Goal: Task Accomplishment & Management: Use online tool/utility

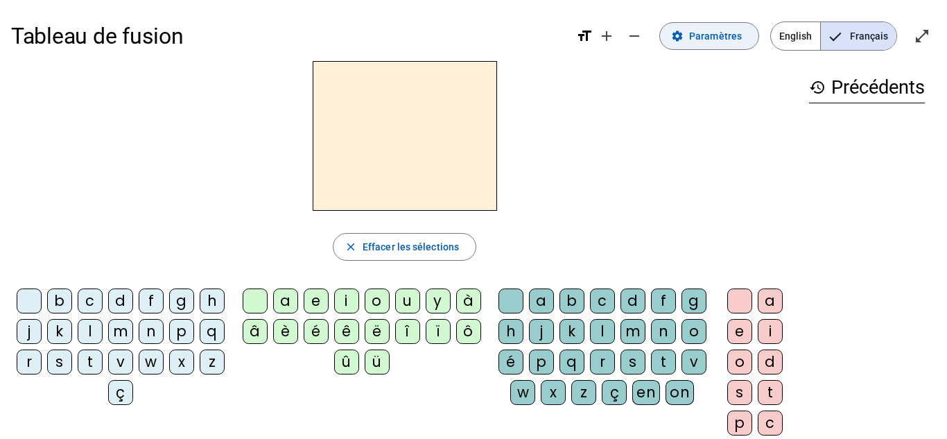
click at [721, 39] on span "Paramètres" at bounding box center [715, 36] width 53 height 17
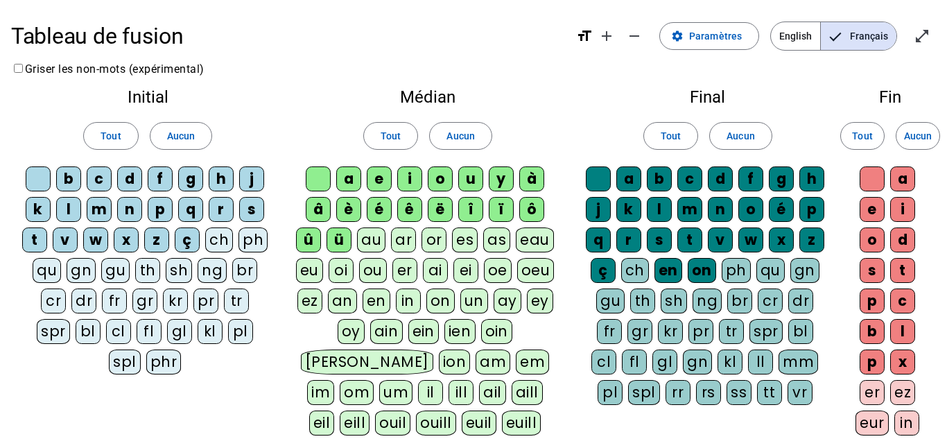
click at [338, 236] on div "ü" at bounding box center [339, 239] width 25 height 25
click at [310, 239] on div "û" at bounding box center [308, 239] width 25 height 25
click at [530, 214] on div "ô" at bounding box center [531, 209] width 25 height 25
click at [494, 211] on div "ï" at bounding box center [501, 209] width 25 height 25
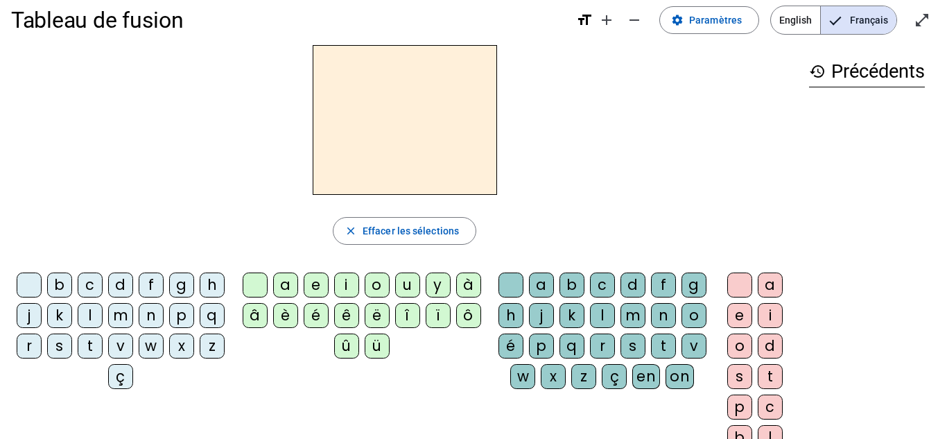
scroll to position [12, 0]
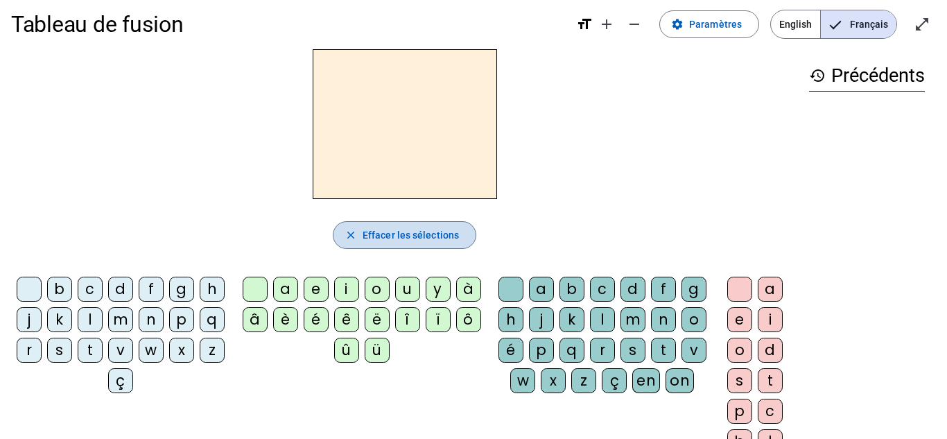
click at [358, 222] on span "button" at bounding box center [404, 234] width 142 height 33
click at [200, 332] on div "q" at bounding box center [212, 319] width 25 height 25
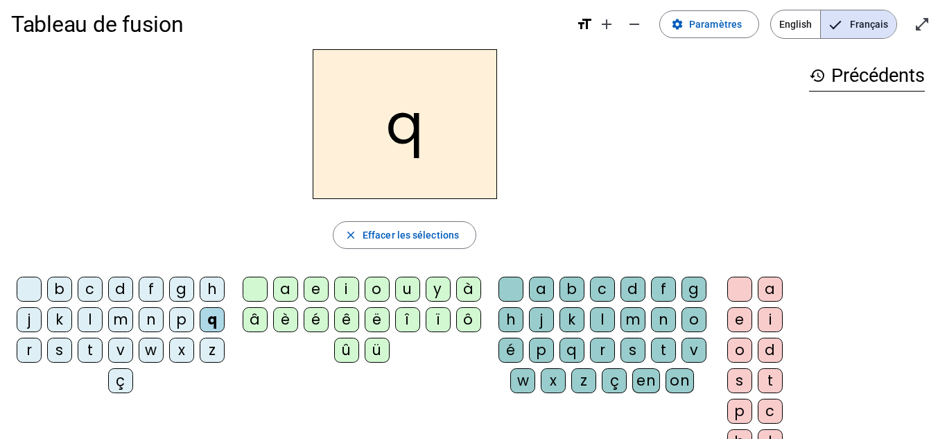
click at [347, 293] on div "i" at bounding box center [346, 289] width 25 height 25
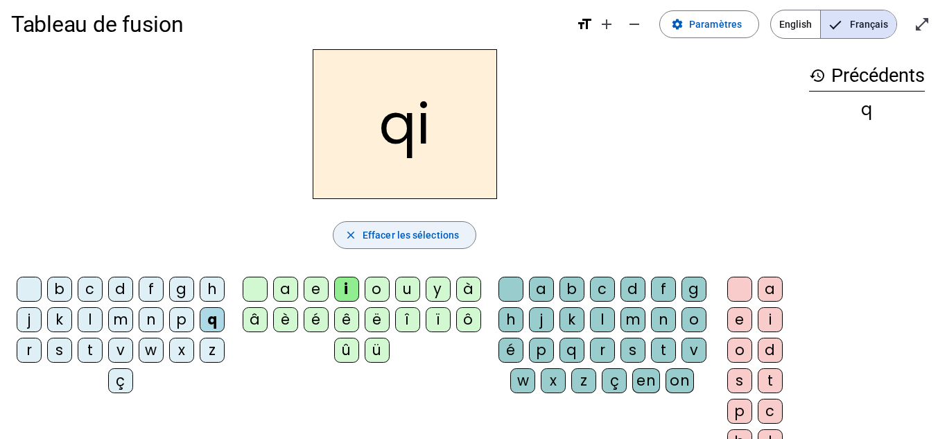
click at [360, 234] on span "button" at bounding box center [404, 234] width 142 height 33
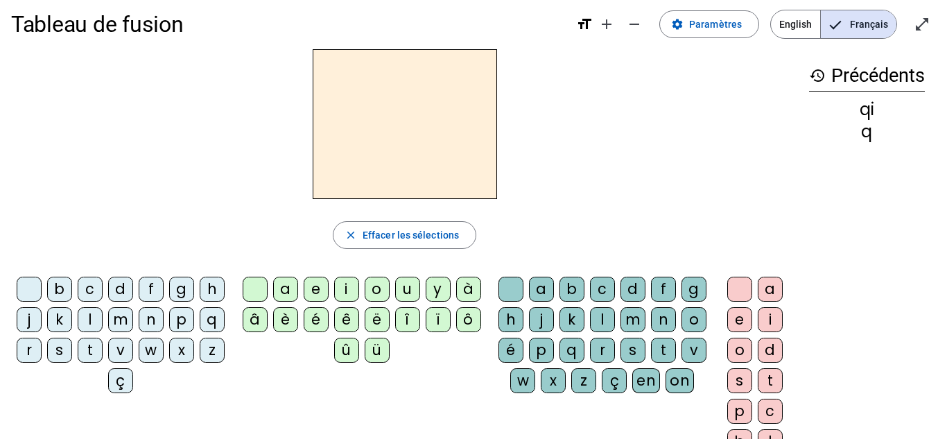
click at [133, 320] on div "m" at bounding box center [120, 319] width 25 height 25
click at [287, 288] on div "a" at bounding box center [285, 289] width 25 height 25
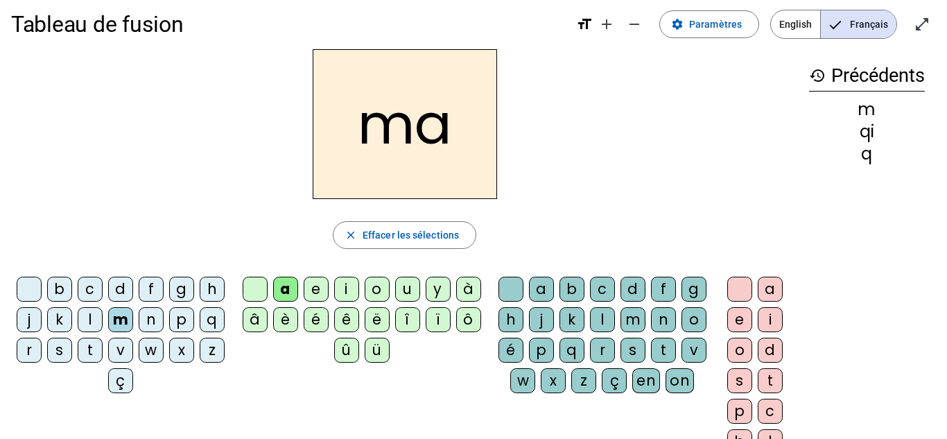
click at [646, 315] on div "m" at bounding box center [633, 319] width 25 height 25
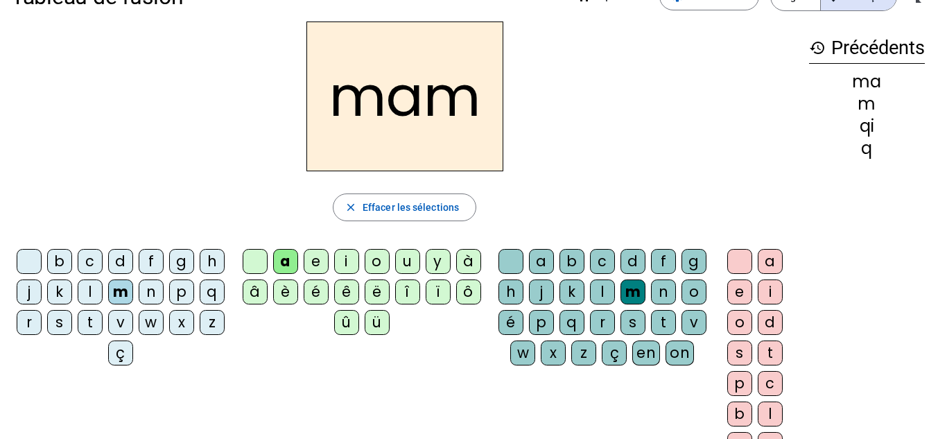
scroll to position [41, 0]
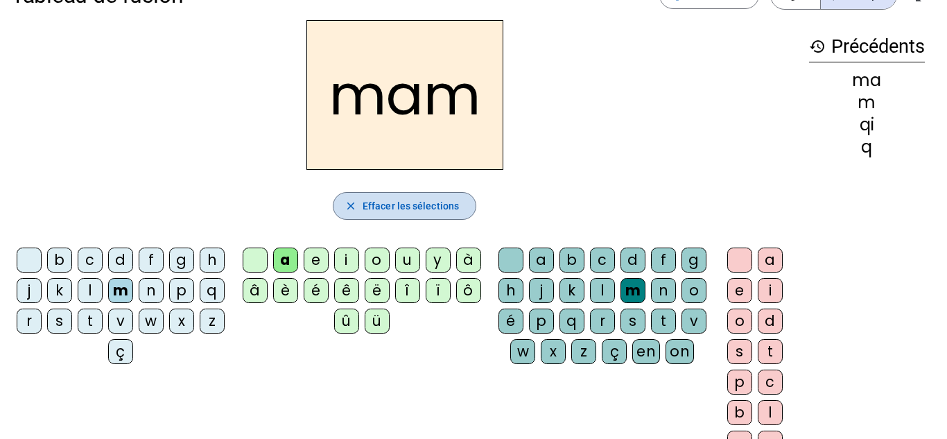
click at [361, 212] on span "button" at bounding box center [404, 205] width 142 height 33
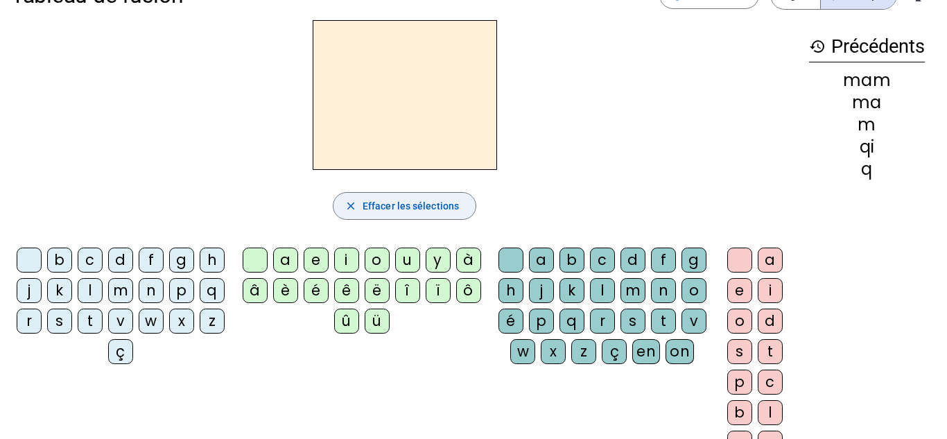
scroll to position [0, 0]
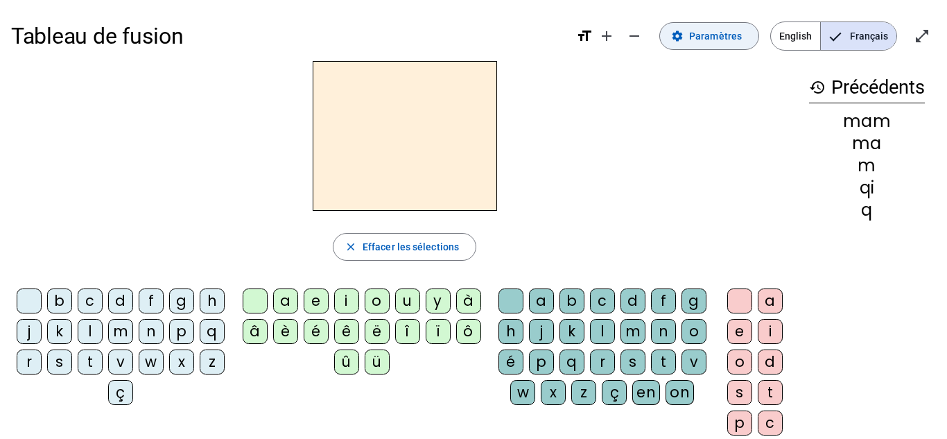
click at [716, 40] on span "Paramètres" at bounding box center [715, 36] width 53 height 17
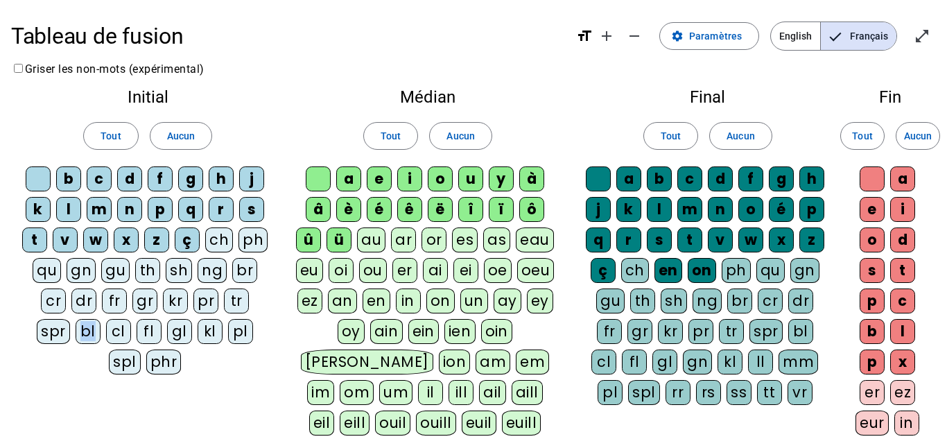
click at [786, 40] on span "English" at bounding box center [795, 36] width 49 height 28
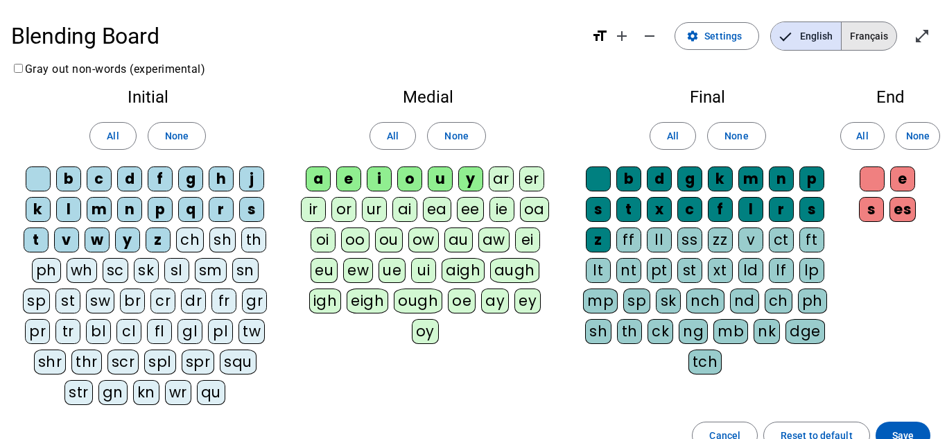
click at [872, 37] on span "Français" at bounding box center [869, 36] width 55 height 28
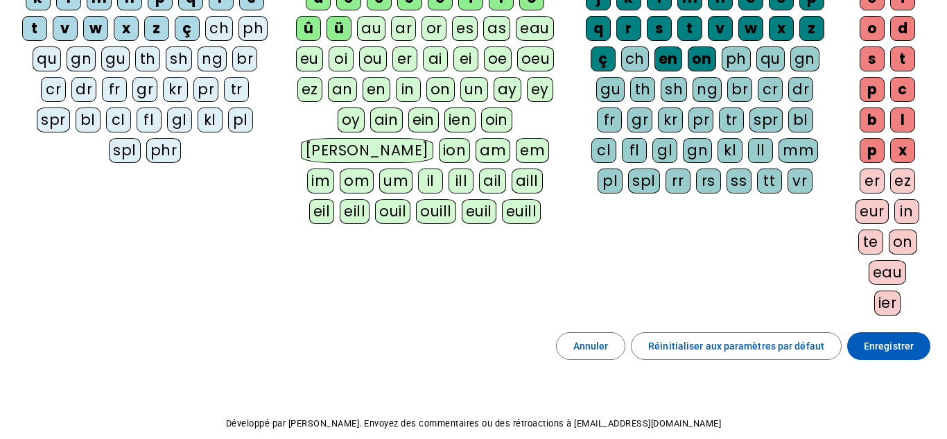
scroll to position [217, 0]
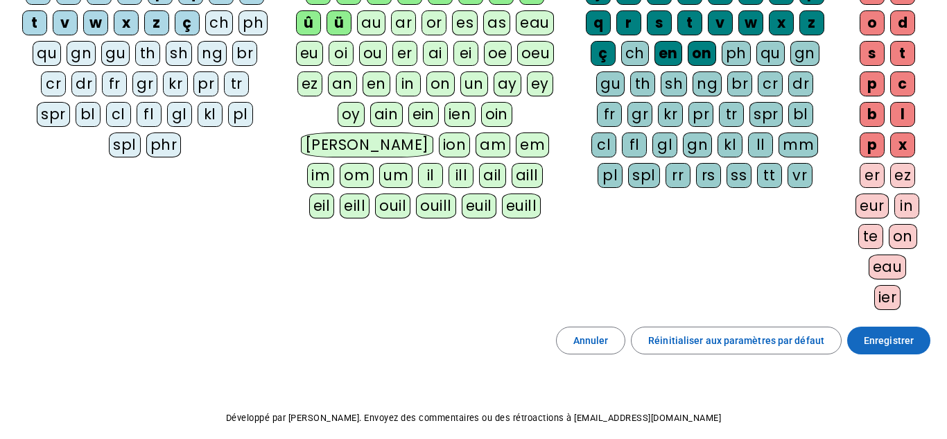
click at [883, 338] on span "Enregistrer" at bounding box center [889, 340] width 50 height 17
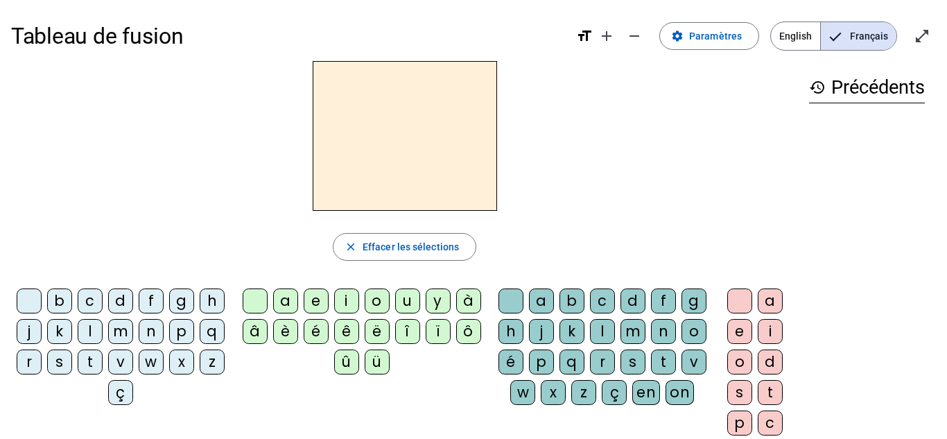
click at [103, 328] on div "l" at bounding box center [90, 331] width 25 height 25
click at [289, 298] on div "a" at bounding box center [285, 300] width 25 height 25
click at [615, 299] on div "c" at bounding box center [602, 300] width 25 height 25
